Goal: Task Accomplishment & Management: Use online tool/utility

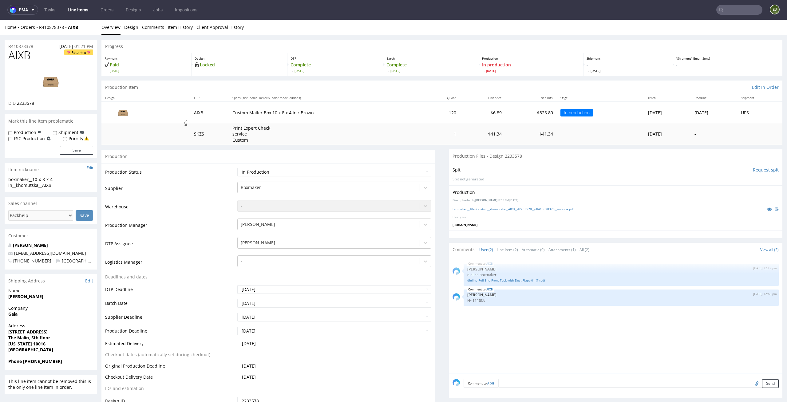
click at [52, 80] on img at bounding box center [50, 82] width 49 height 28
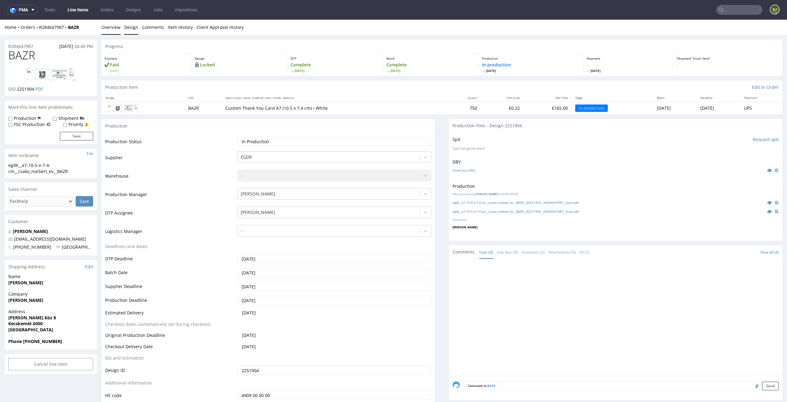
click at [126, 28] on link "Design" at bounding box center [131, 27] width 14 height 15
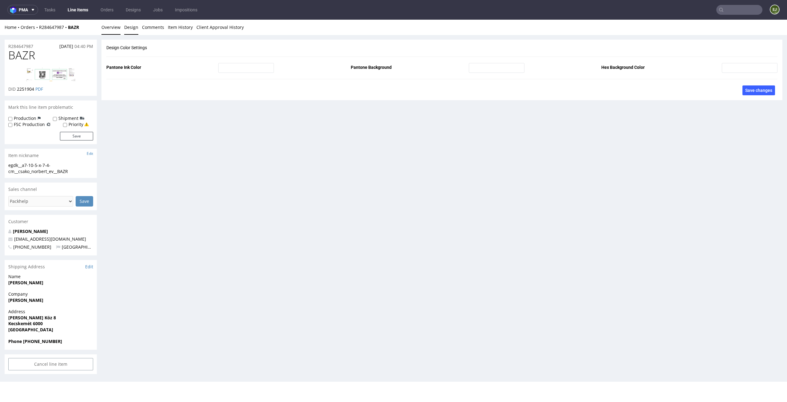
click at [105, 22] on link "Overview" at bounding box center [110, 27] width 19 height 15
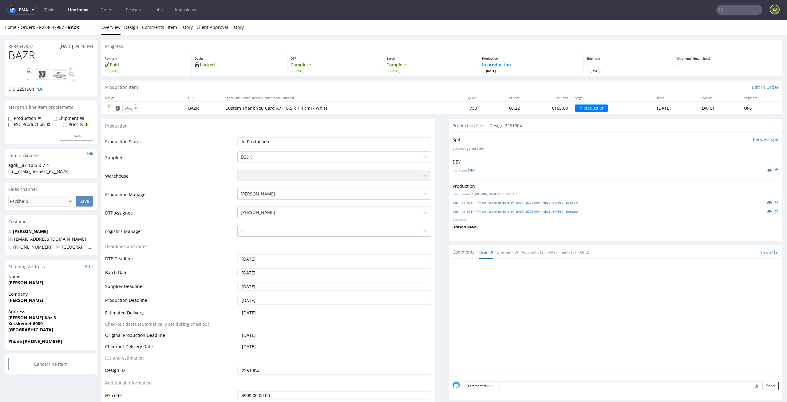
scroll to position [232, 0]
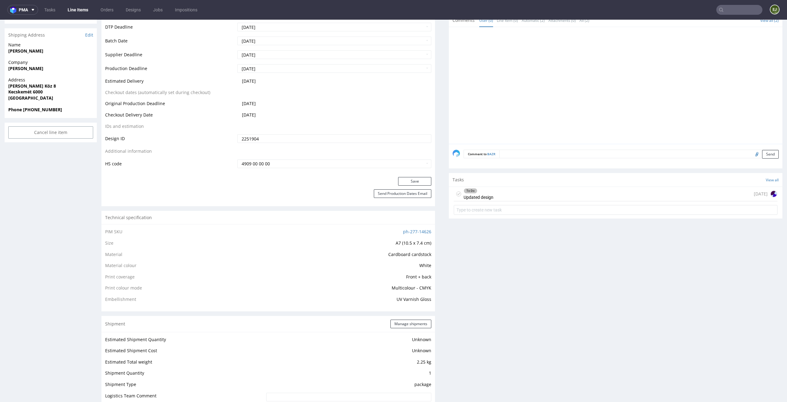
click at [486, 195] on div "To Do Updated design" at bounding box center [478, 194] width 30 height 14
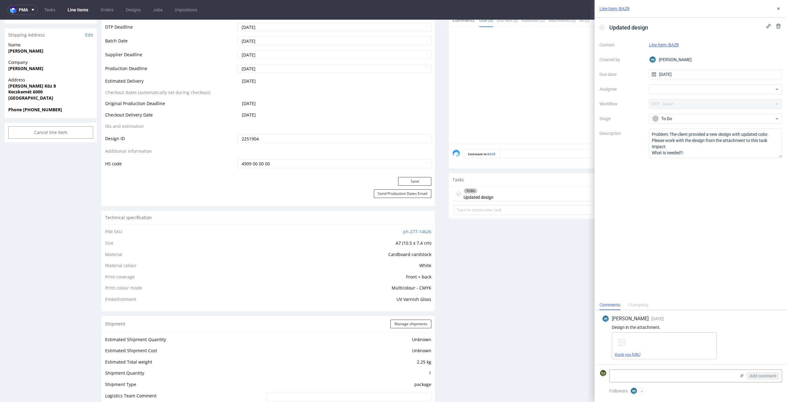
click at [640, 355] on link "thank you paper_fixed_qrcolor.ai" at bounding box center [627, 355] width 26 height 4
click at [777, 8] on icon at bounding box center [778, 8] width 5 height 5
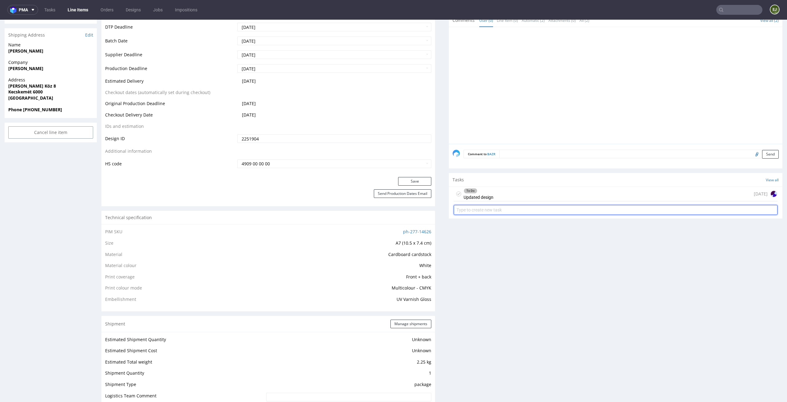
click at [510, 212] on input "text" at bounding box center [616, 210] width 324 height 10
click at [492, 200] on div "To Do Updated design 4 days ago" at bounding box center [616, 194] width 324 height 14
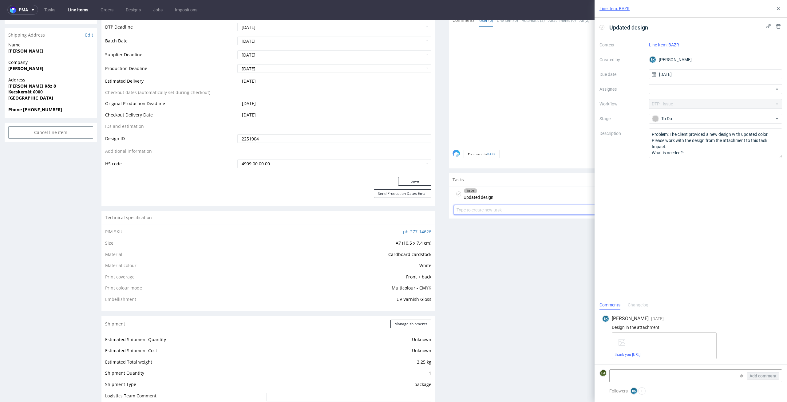
click at [495, 206] on input "text" at bounding box center [616, 210] width 324 height 10
type input "contact with the client"
click at [535, 202] on div "contact with the client Set due date" at bounding box center [616, 207] width 324 height 12
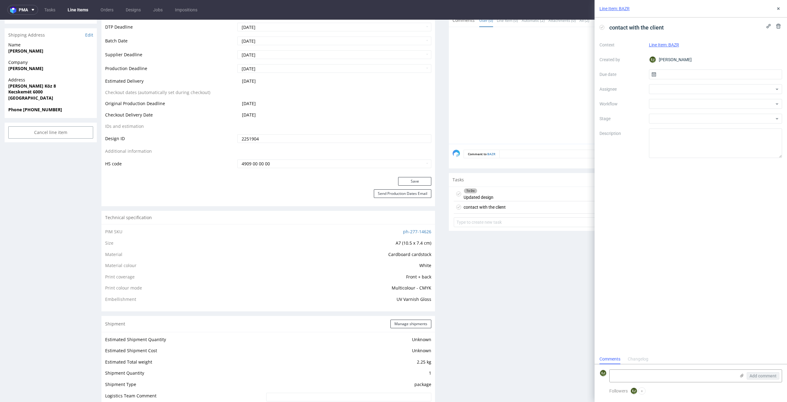
scroll to position [5, 0]
click at [682, 71] on input "text" at bounding box center [715, 74] width 133 height 10
click at [739, 151] on button "29" at bounding box center [735, 154] width 10 height 10
type input "29/08/2025"
click at [738, 106] on div at bounding box center [715, 104] width 133 height 10
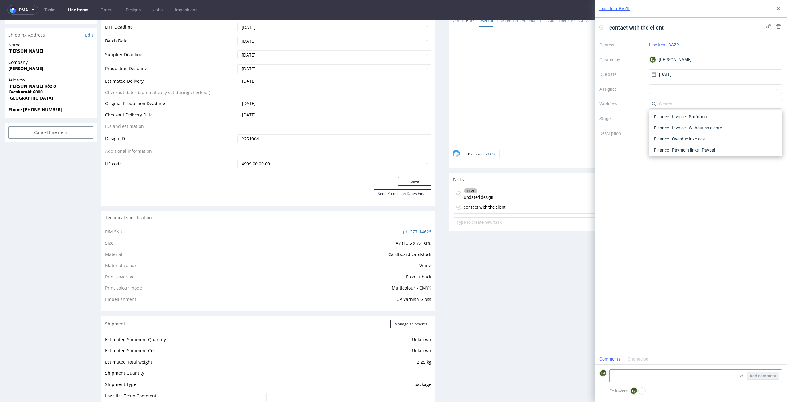
scroll to position [0, 0]
click at [735, 139] on div "DTP - Issue" at bounding box center [715, 137] width 128 height 11
click at [728, 148] on textarea "Problem: Impact: What is needed?:" at bounding box center [715, 143] width 133 height 30
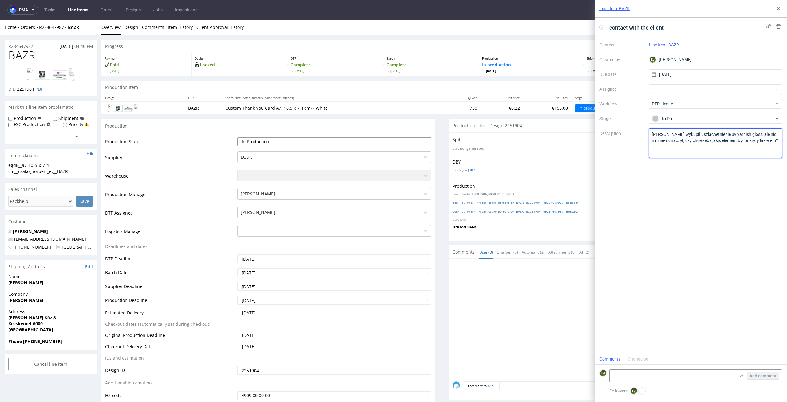
type textarea "Klient wykupił uszlachetnienie uv varnish gloss, ale nic nim nie oznaczył, czy …"
click at [366, 142] on select "Waiting for Artwork Waiting for Diecut Waiting for Mockup Waiting for DTP Waiti…" at bounding box center [334, 141] width 194 height 9
select select "dtp_issue"
click at [237, 137] on select "Waiting for Artwork Waiting for Diecut Waiting for Mockup Waiting for DTP Waiti…" at bounding box center [334, 141] width 194 height 9
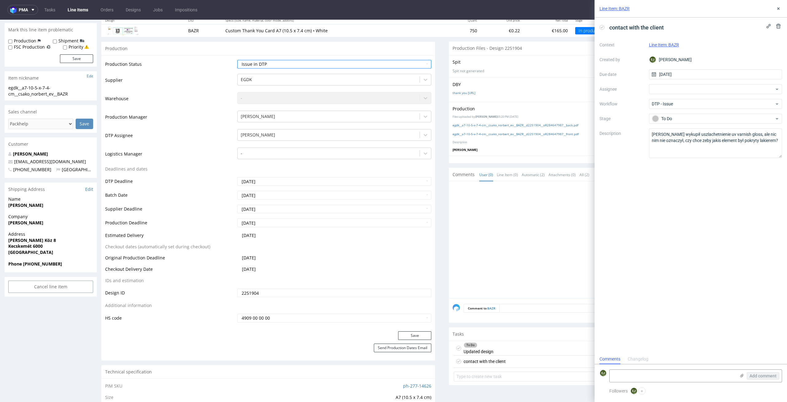
scroll to position [106, 0]
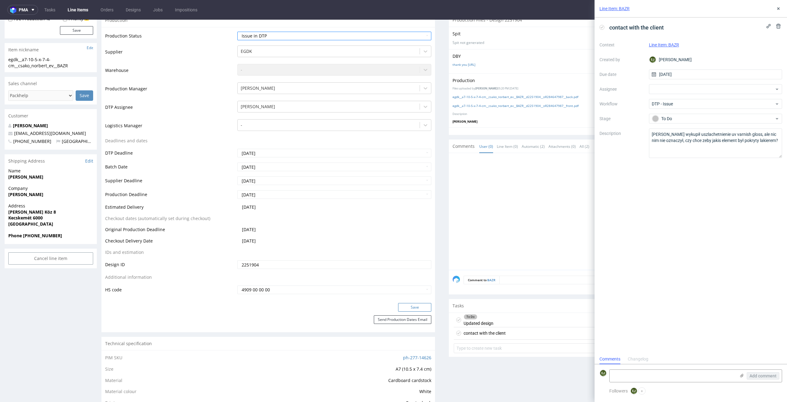
click at [421, 308] on button "Save" at bounding box center [414, 307] width 33 height 9
